Goal: Transaction & Acquisition: Purchase product/service

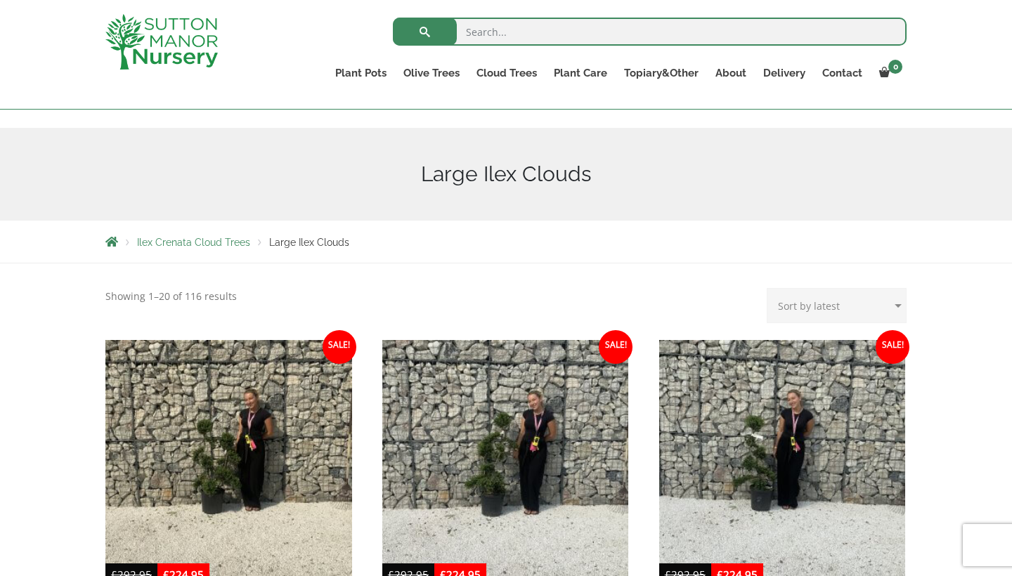
scroll to position [126, 0]
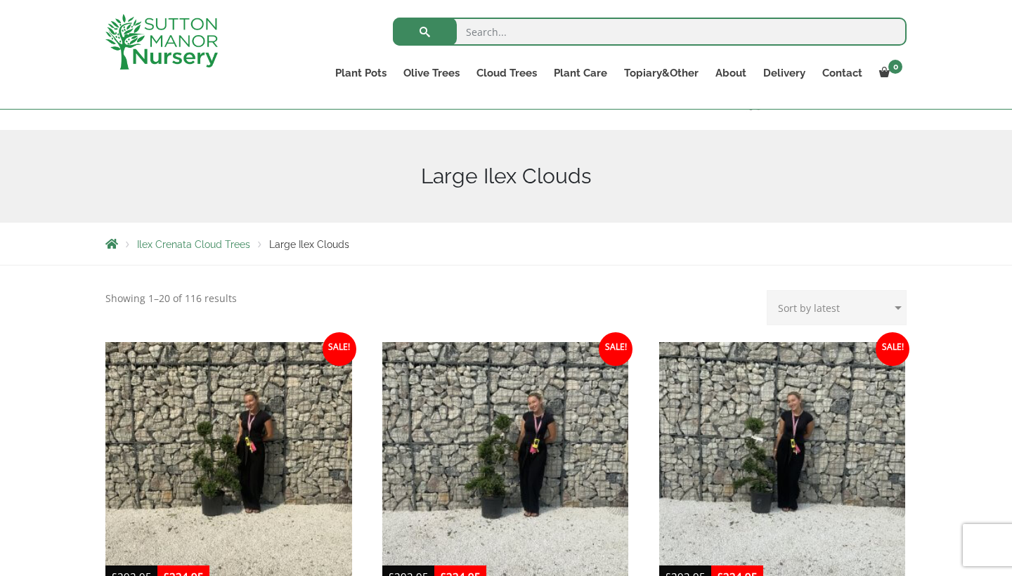
click at [226, 243] on span "Ilex Crenata Cloud Trees" at bounding box center [193, 244] width 113 height 11
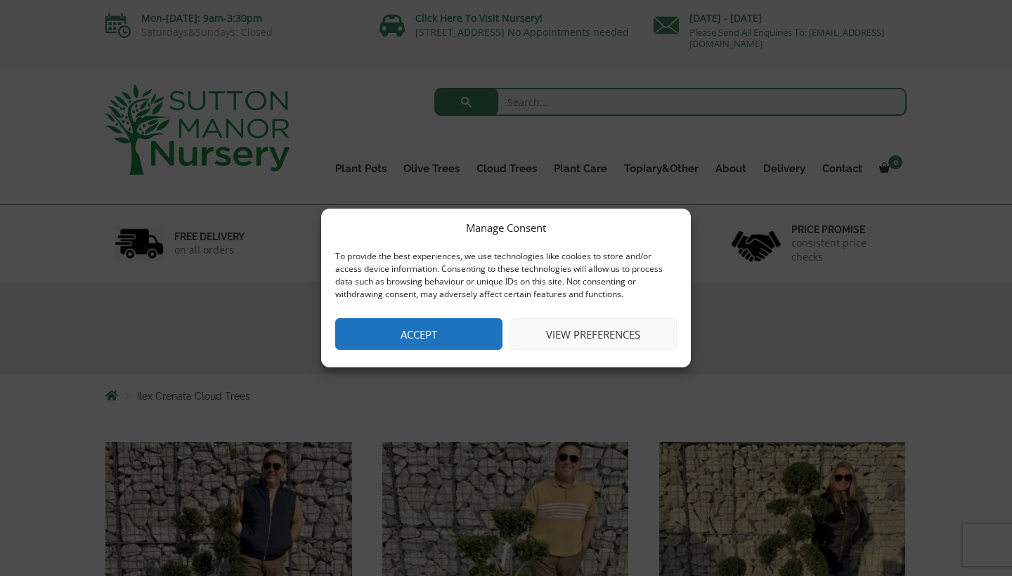
click at [399, 335] on button "Accept" at bounding box center [418, 334] width 167 height 32
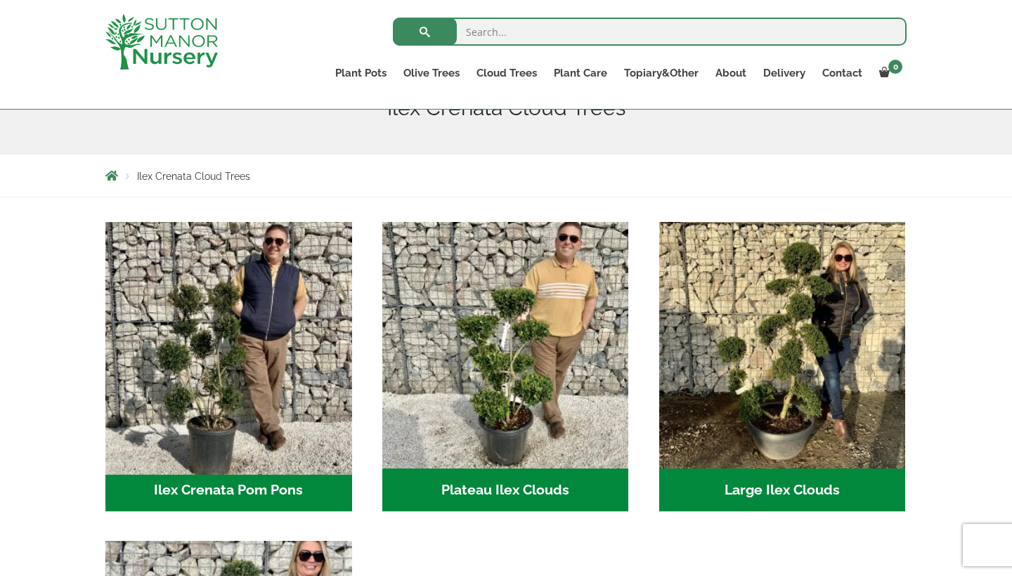
scroll to position [195, 0]
click at [231, 396] on img "Visit product category Ilex Crenata Pom Pons" at bounding box center [228, 345] width 259 height 259
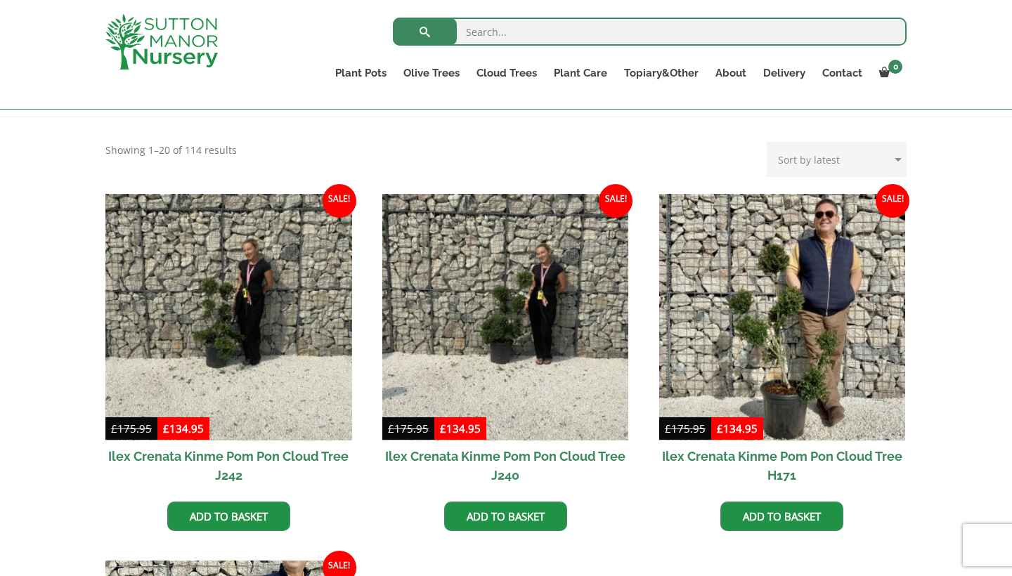
scroll to position [273, 0]
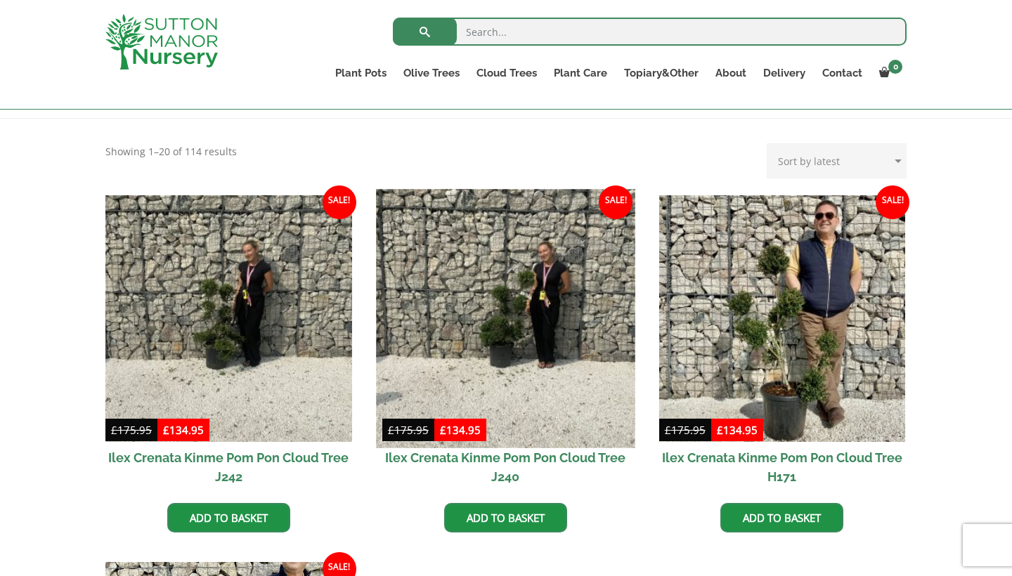
click at [505, 335] on img at bounding box center [505, 318] width 259 height 259
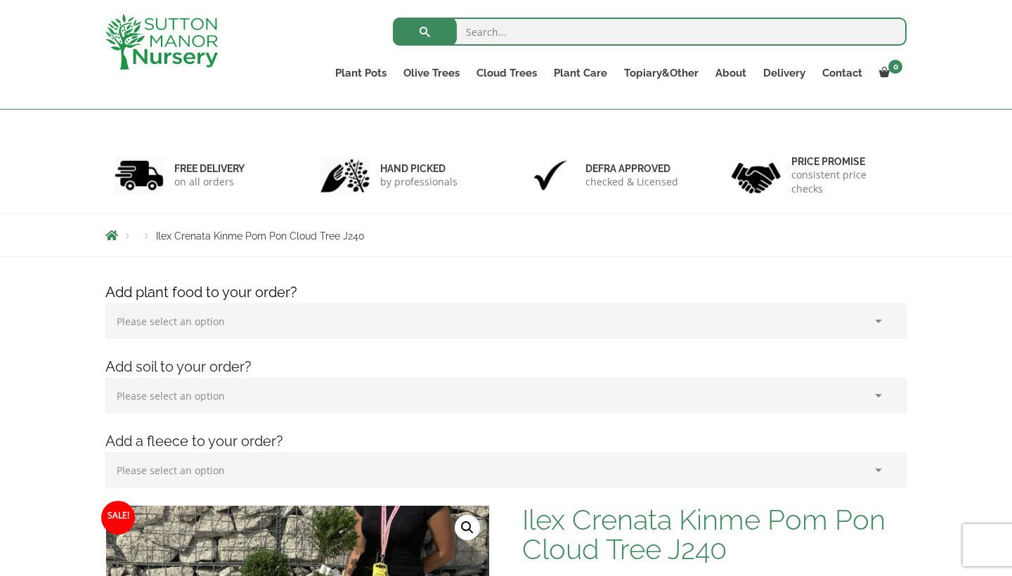
scroll to position [24, 0]
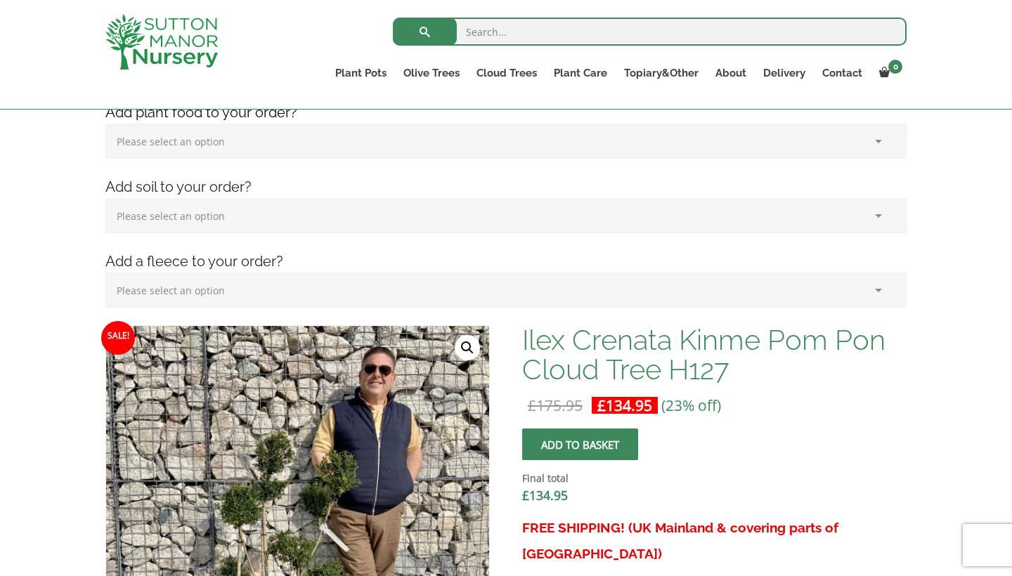
scroll to position [248, 0]
